Goal: Navigation & Orientation: Find specific page/section

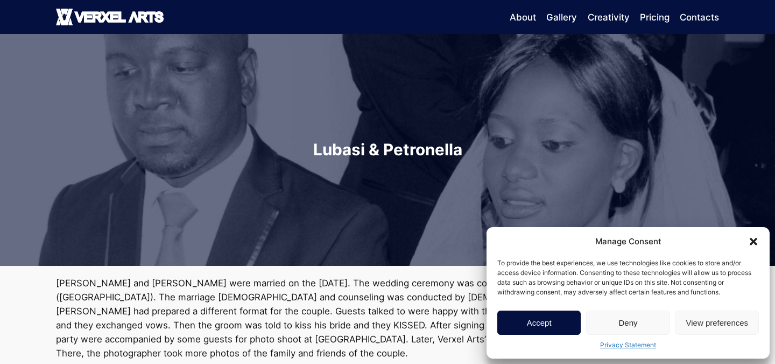
click at [755, 239] on icon "Close dialog" at bounding box center [754, 241] width 8 height 8
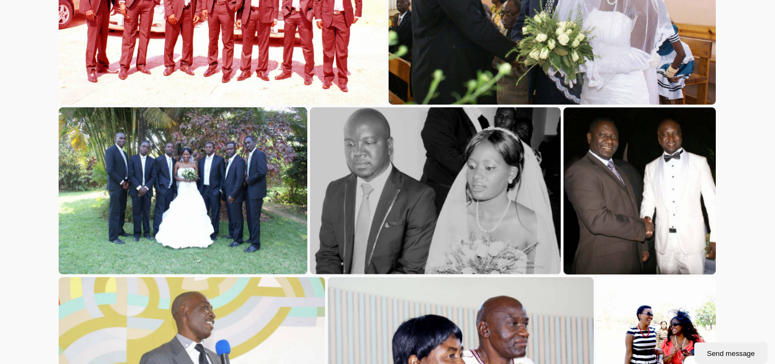
scroll to position [797, 0]
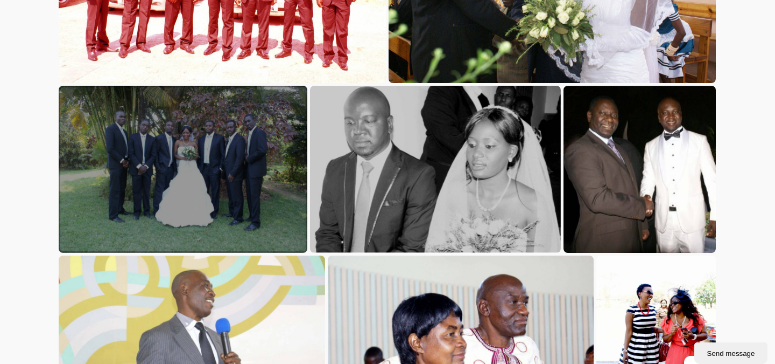
click at [223, 186] on div at bounding box center [183, 169] width 249 height 166
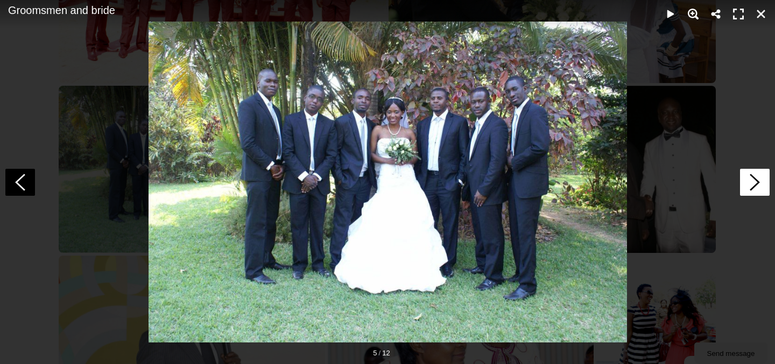
click at [753, 177] on polygon at bounding box center [755, 181] width 10 height 17
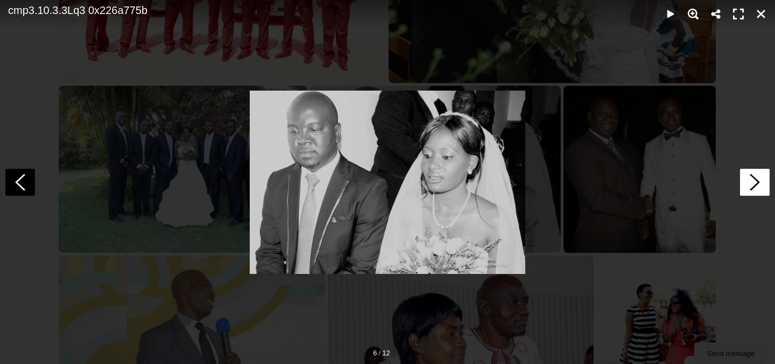
click at [753, 177] on polygon at bounding box center [755, 181] width 10 height 17
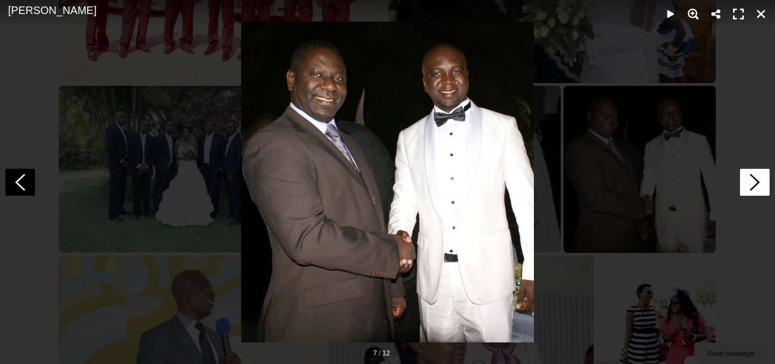
click at [753, 177] on polygon at bounding box center [755, 181] width 10 height 17
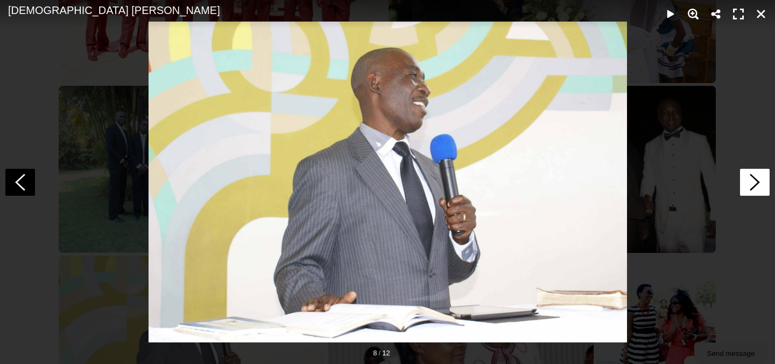
click at [753, 177] on polygon at bounding box center [755, 181] width 10 height 17
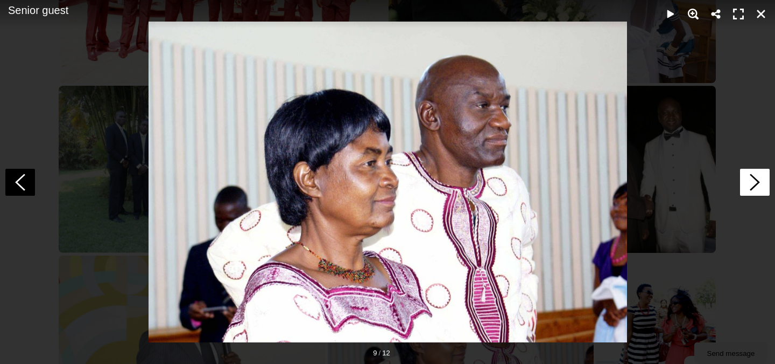
click at [753, 177] on polygon at bounding box center [755, 181] width 10 height 17
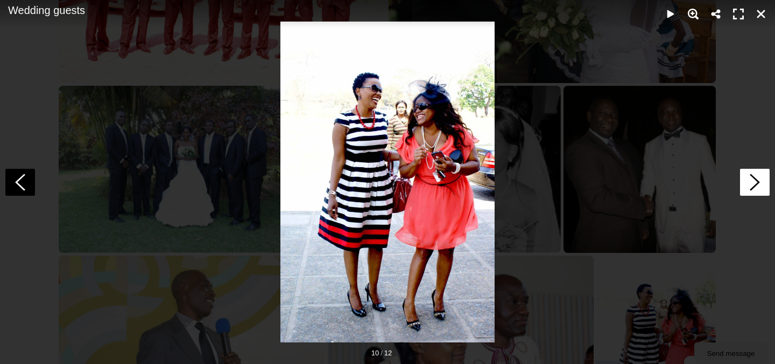
click at [753, 177] on polygon at bounding box center [755, 181] width 10 height 17
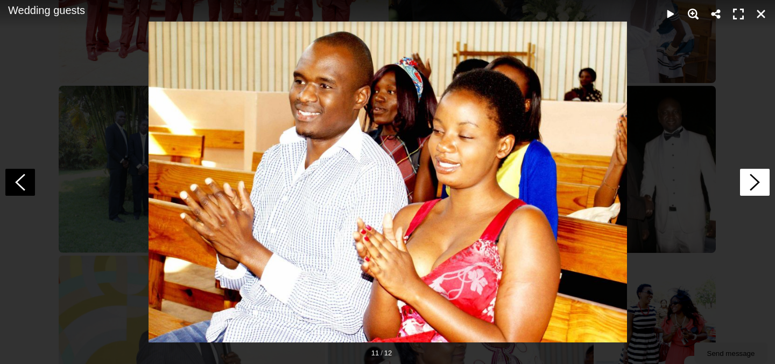
click at [753, 177] on polygon at bounding box center [755, 181] width 10 height 17
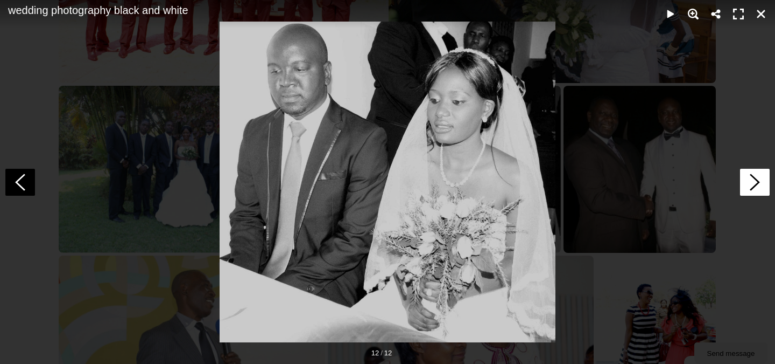
click at [753, 177] on polygon at bounding box center [755, 181] width 10 height 17
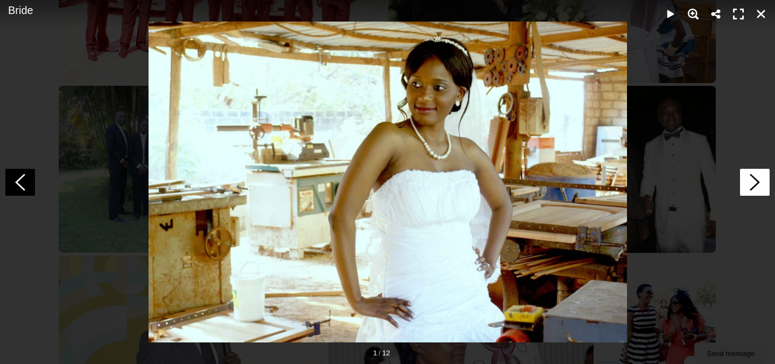
click at [753, 177] on polygon at bounding box center [755, 181] width 10 height 17
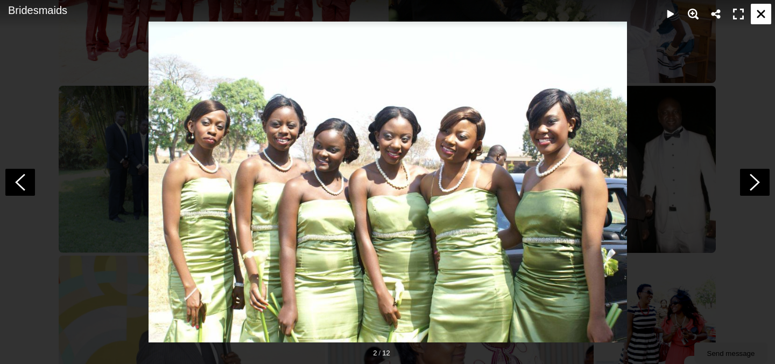
click at [766, 15] on div "Close" at bounding box center [761, 14] width 20 height 20
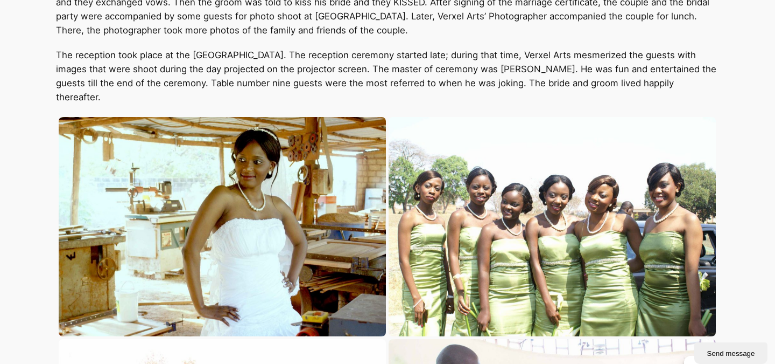
scroll to position [301, 0]
